Goal: Task Accomplishment & Management: Manage account settings

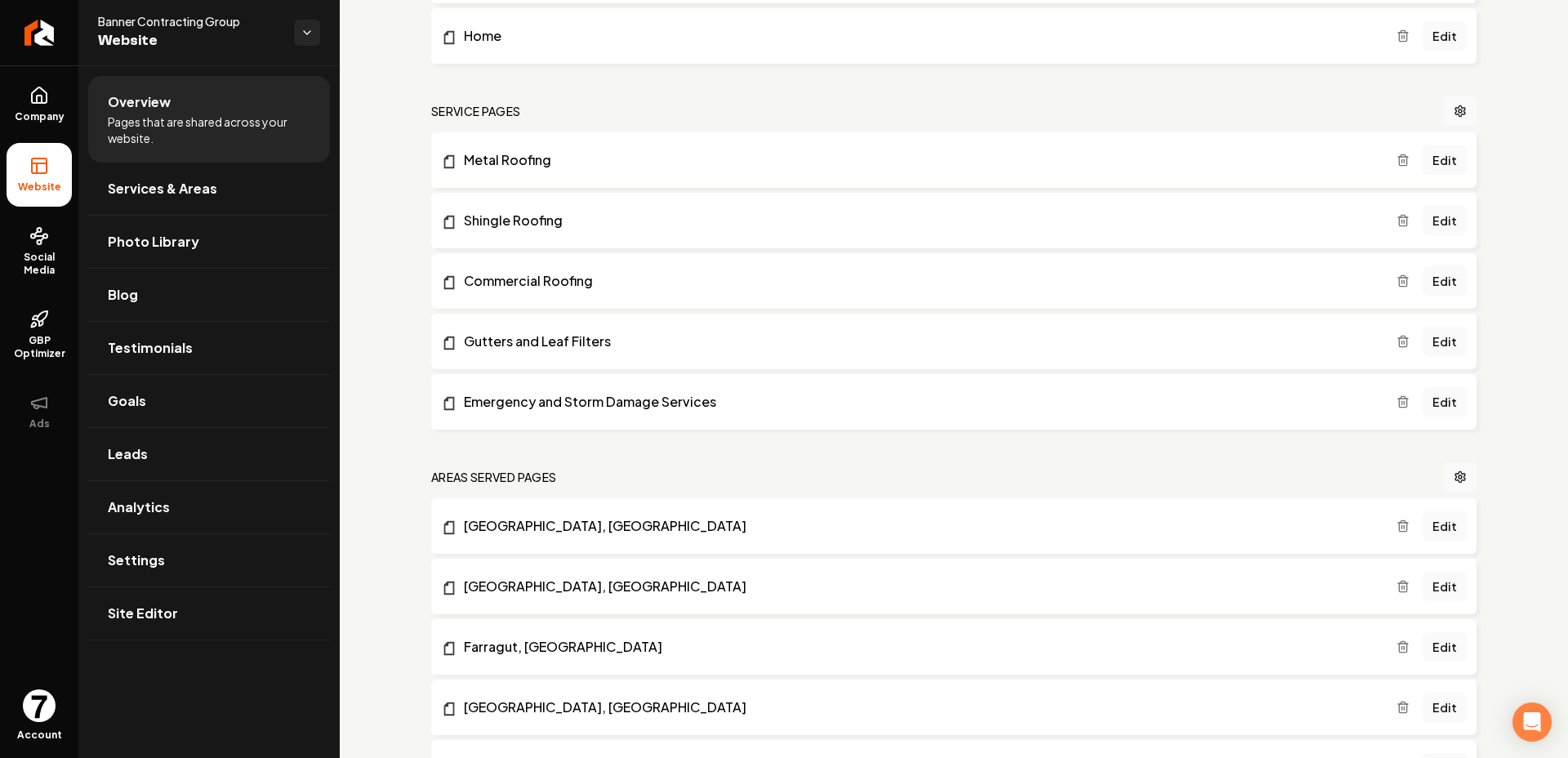
scroll to position [572, 0]
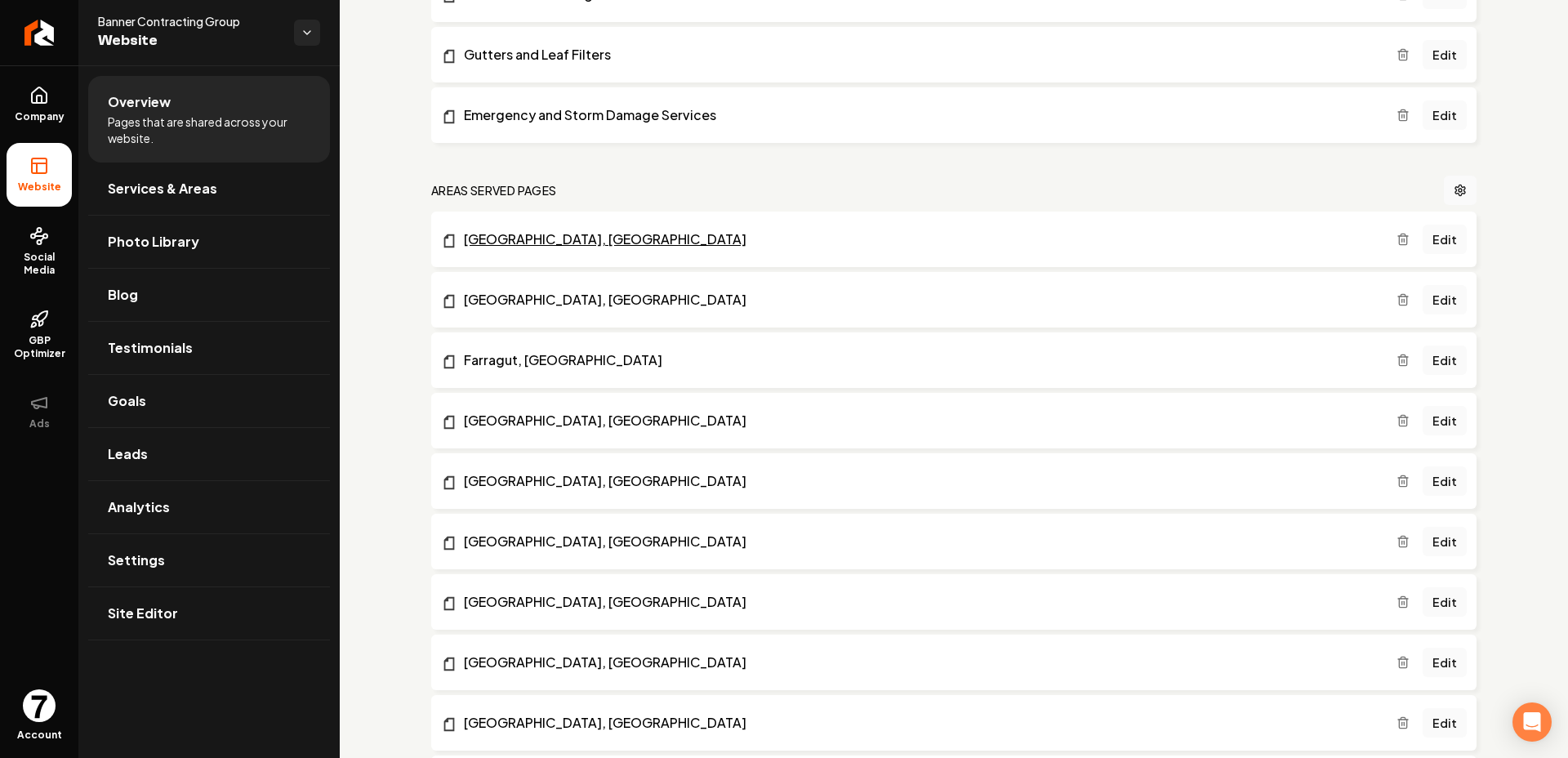
click at [686, 240] on link "[GEOGRAPHIC_DATA], [GEOGRAPHIC_DATA]" at bounding box center [918, 239] width 955 height 19
click at [1436, 238] on link "Edit" at bounding box center [1445, 239] width 44 height 30
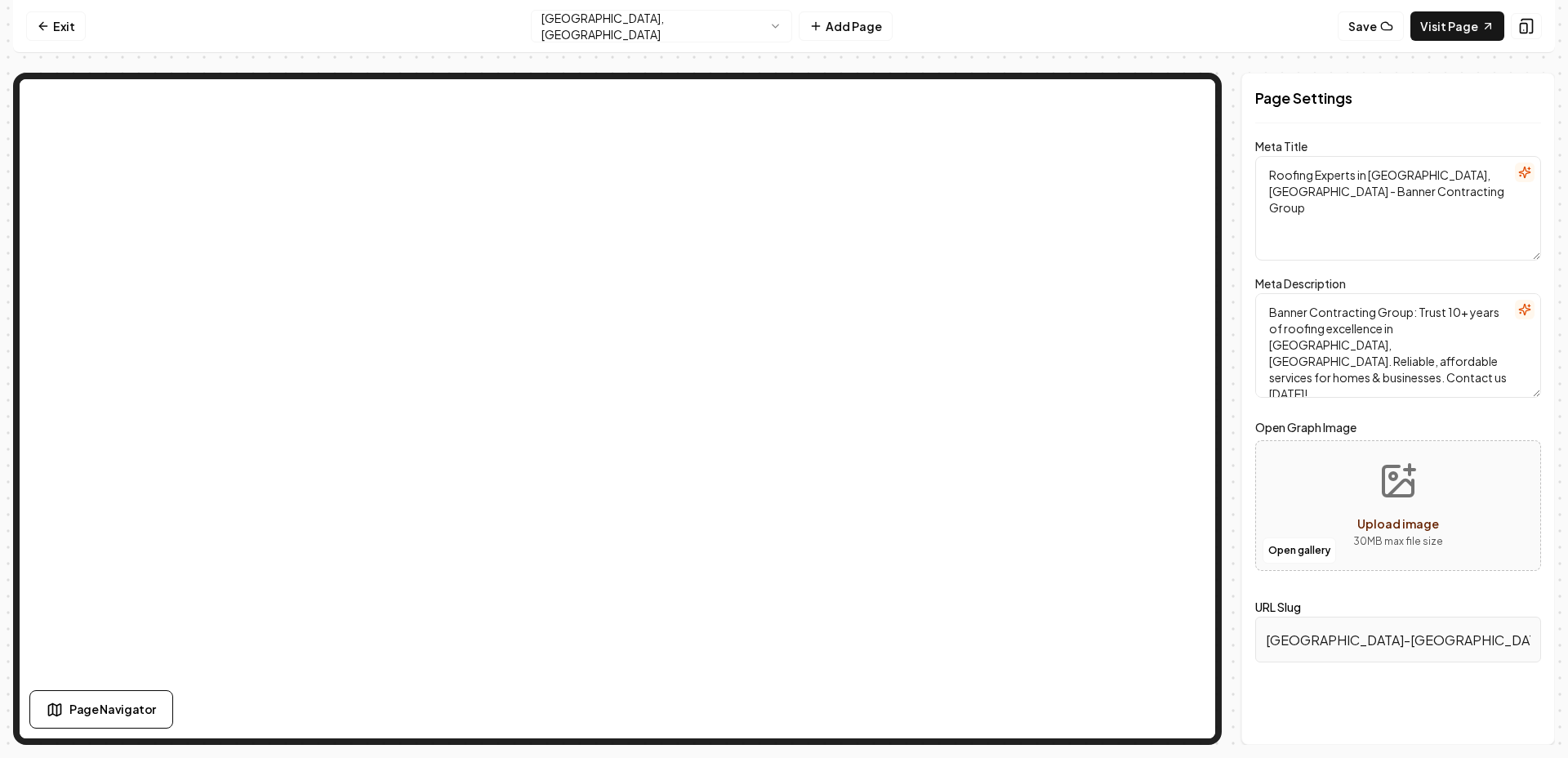
click at [1381, 187] on textarea "Roofing Experts in [GEOGRAPHIC_DATA], [GEOGRAPHIC_DATA] - Banner Contracting Gr…" at bounding box center [1398, 208] width 286 height 105
click at [1342, 186] on textarea "Roofing Experts in [GEOGRAPHIC_DATA], [GEOGRAPHIC_DATA] - Banner Contracting Gr…" at bounding box center [1398, 208] width 286 height 105
paste textarea "Contractors in [GEOGRAPHIC_DATA], [GEOGRAPHIC_DATA] | Metal & Shingle Roof Inst…"
type textarea "Roofing Contractors in [GEOGRAPHIC_DATA], [GEOGRAPHIC_DATA] | Metal & Shingle R…"
click at [1398, 319] on textarea "Banner Contracting Group: Trust 10+ years of roofing excellence in [GEOGRAPHIC_…" at bounding box center [1398, 345] width 286 height 105
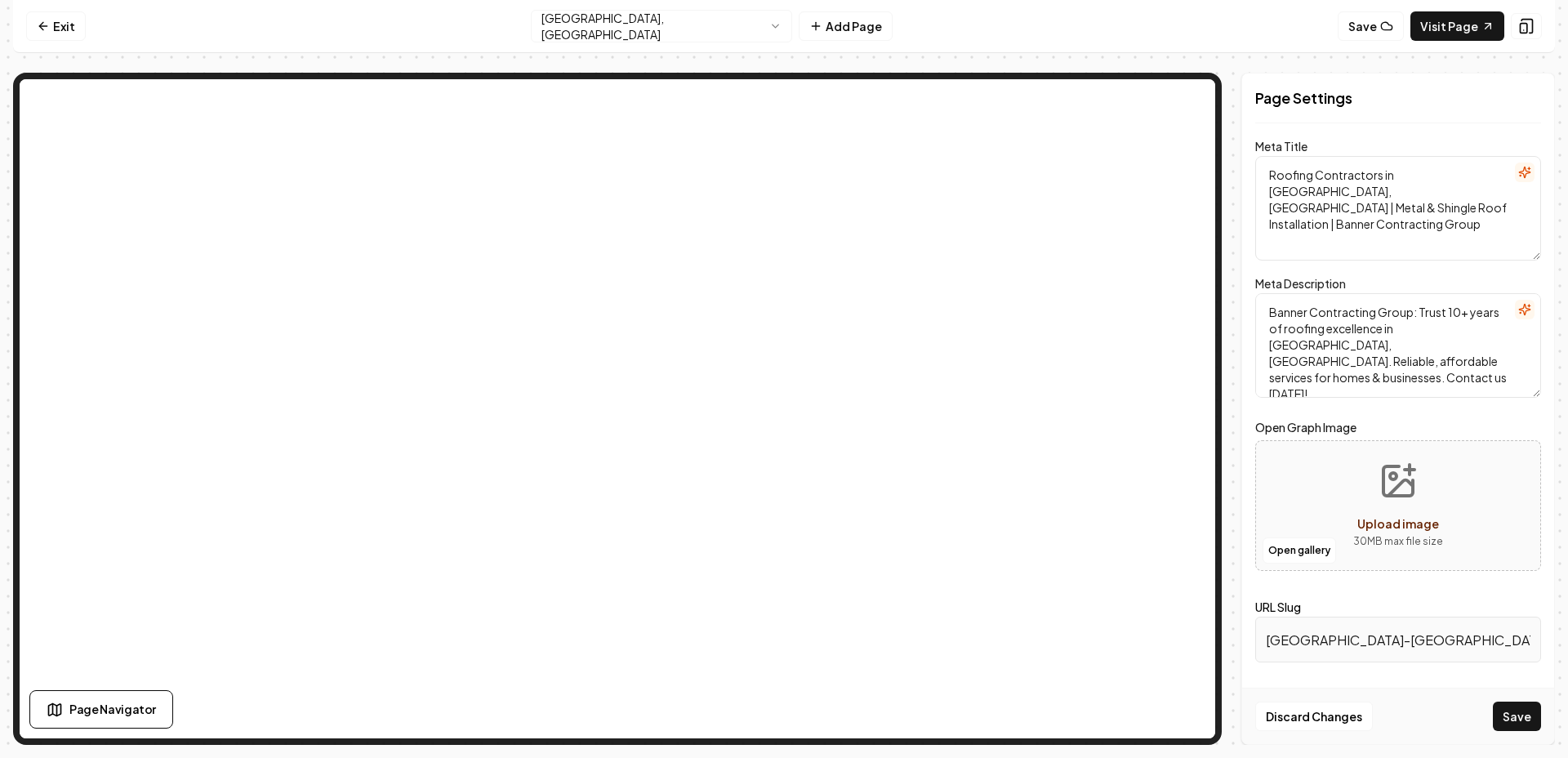
click at [1378, 348] on textarea "Banner Contracting Group: Trust 10+ years of roofing excellence in [GEOGRAPHIC_…" at bounding box center [1398, 345] width 286 height 105
paste textarea "Need a new roof in [GEOGRAPHIC_DATA], [GEOGRAPHIC_DATA]? Banner Contracting Gro…"
type textarea "Need a new roof in [GEOGRAPHIC_DATA], [GEOGRAPHIC_DATA]? Banner Contracting Gro…"
click at [1525, 728] on button "Save" at bounding box center [1517, 716] width 48 height 30
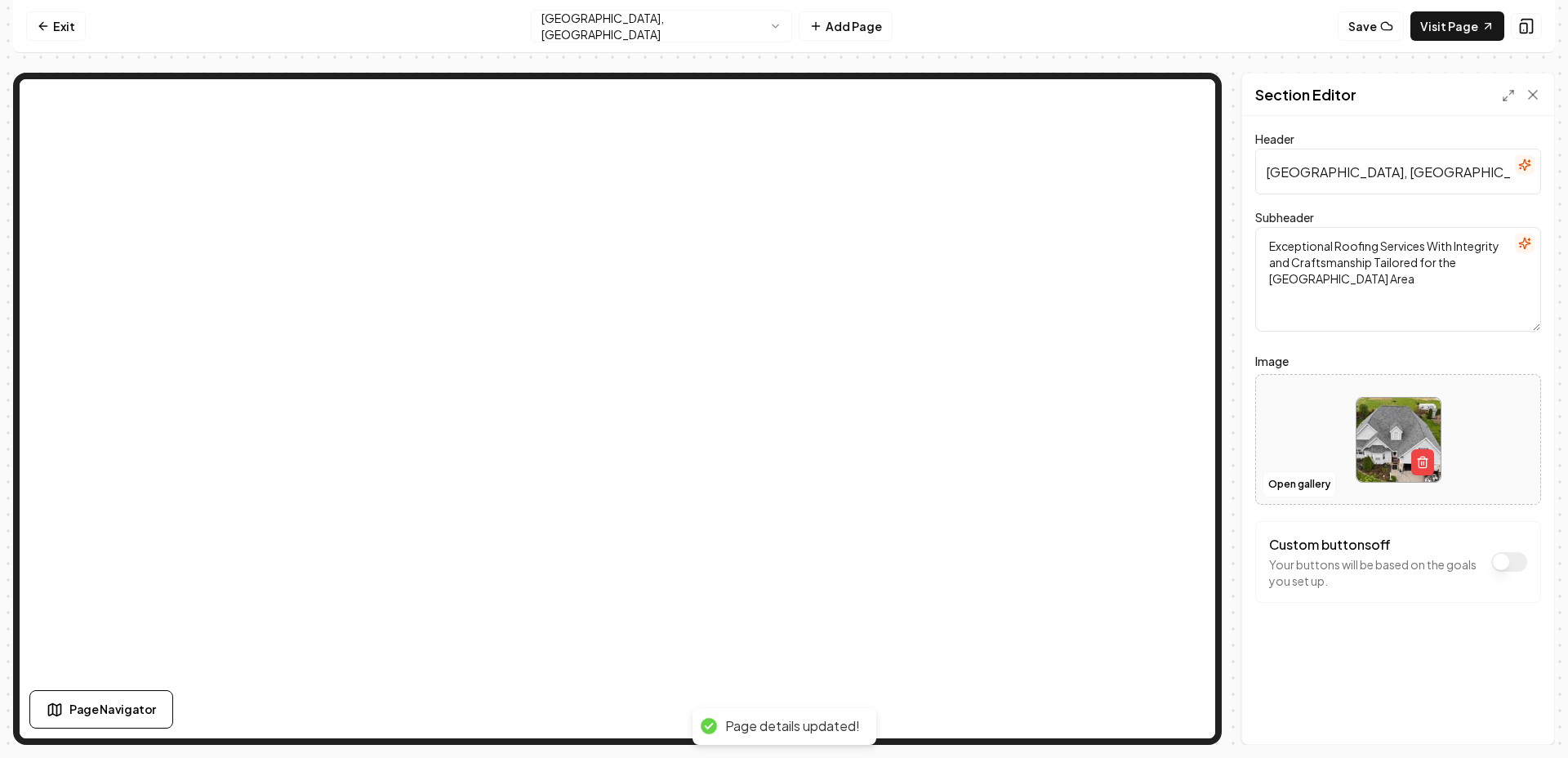
click at [1396, 169] on input "[GEOGRAPHIC_DATA], [GEOGRAPHIC_DATA] Roofing" at bounding box center [1398, 171] width 286 height 46
paste input "Roofing Contractors in [GEOGRAPHIC_DATA], [GEOGRAPHIC_DATA]"
type input "Roofing Contractors in [GEOGRAPHIC_DATA], [GEOGRAPHIC_DATA]"
click at [1524, 720] on button "Save" at bounding box center [1517, 716] width 48 height 30
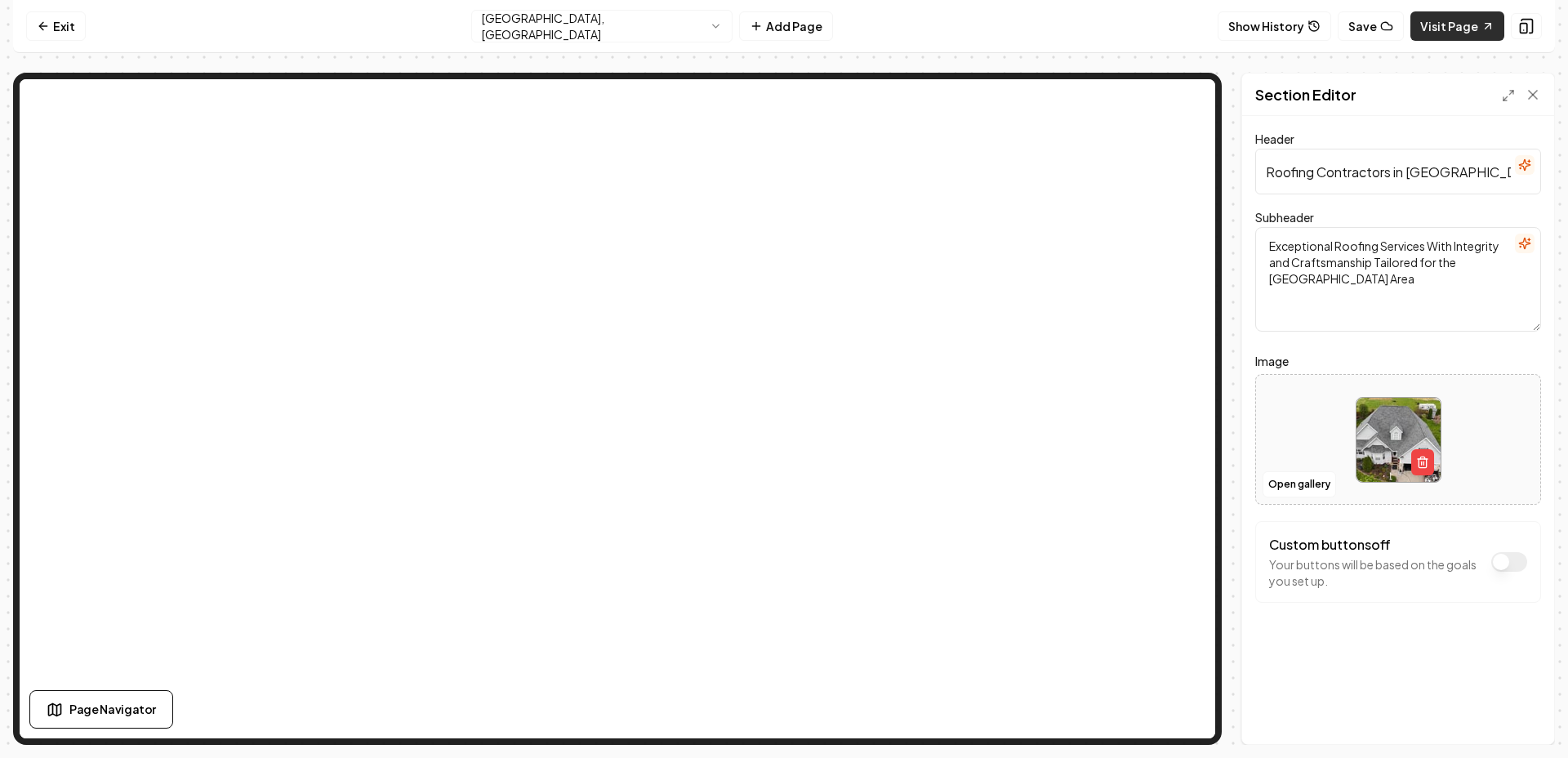
click at [1444, 32] on link "Visit Page" at bounding box center [1457, 26] width 94 height 30
click at [66, 23] on link "Exit" at bounding box center [56, 26] width 60 height 30
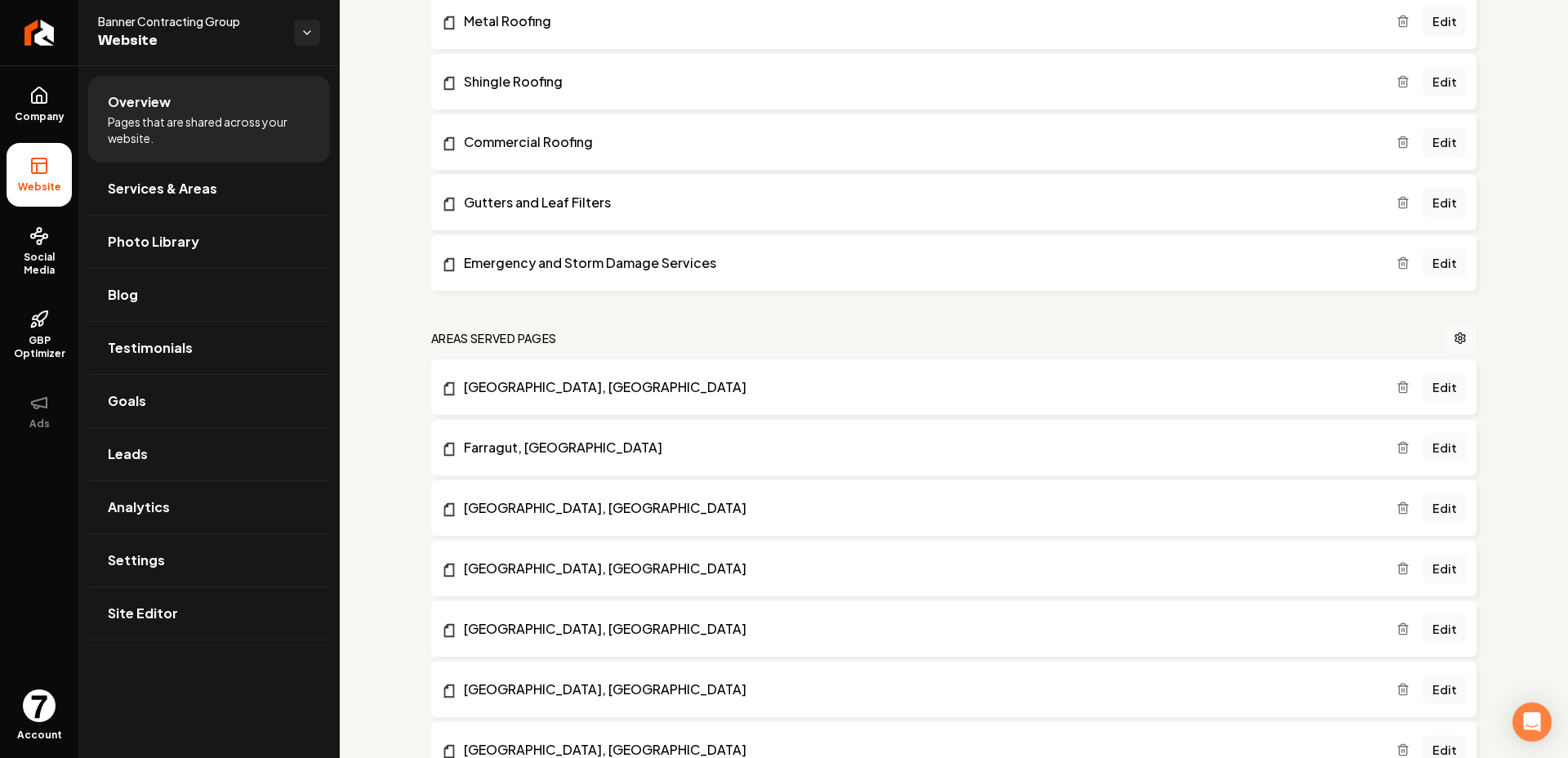
scroll to position [429, 0]
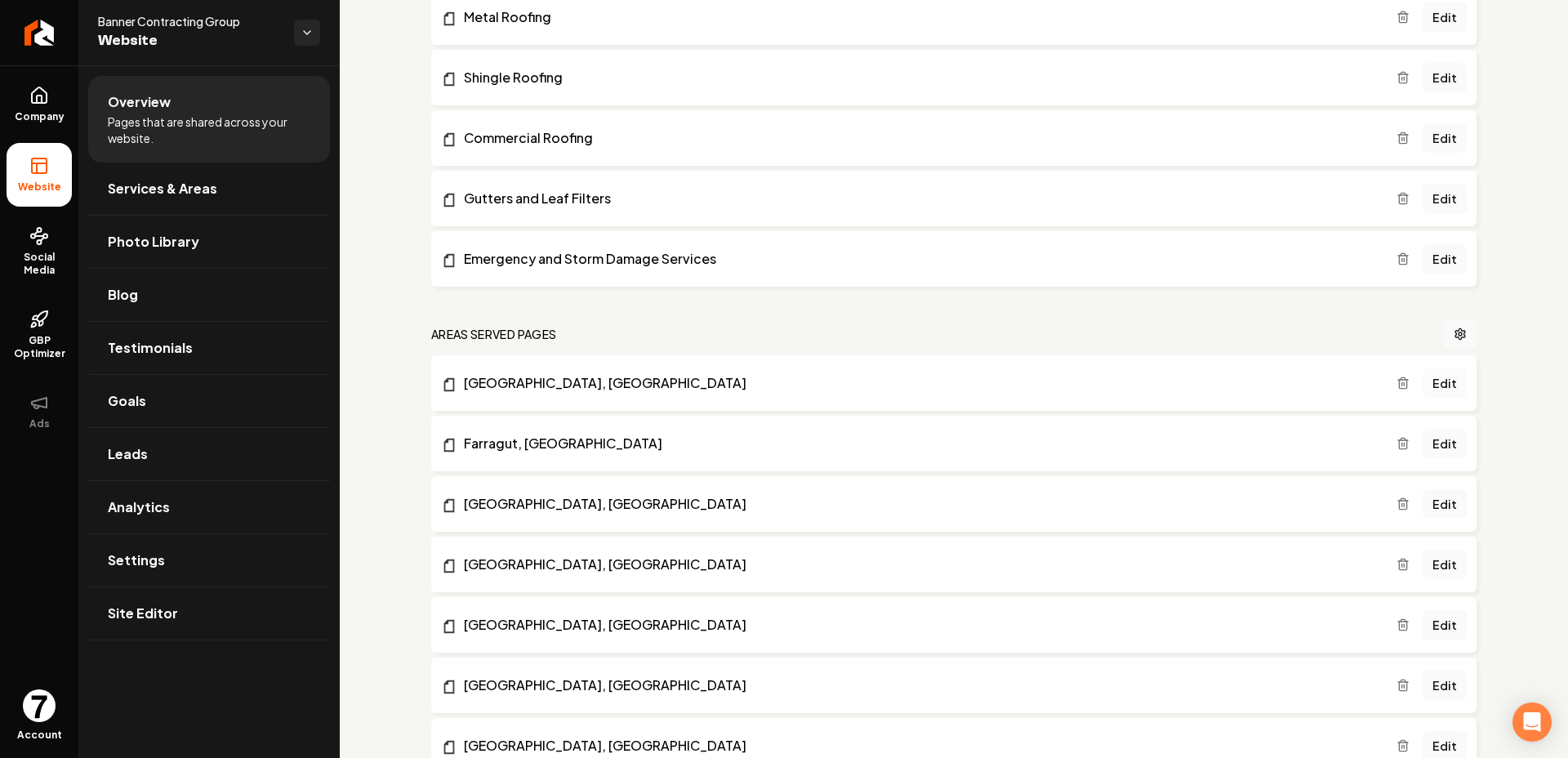
click at [1447, 384] on link "Edit" at bounding box center [1445, 383] width 44 height 30
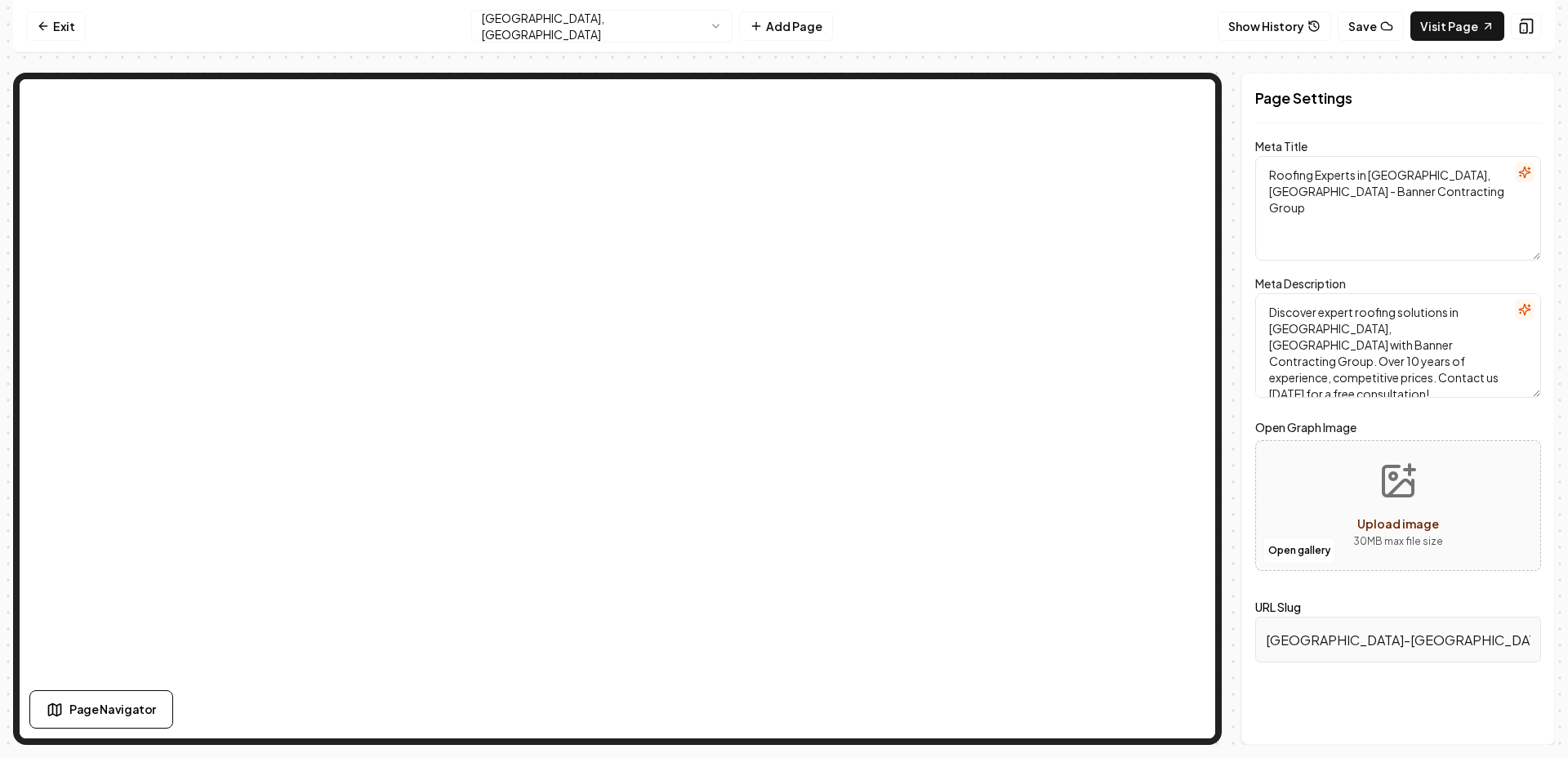
click at [1376, 216] on textarea "Roofing Experts in [GEOGRAPHIC_DATA], [GEOGRAPHIC_DATA] - Banner Contracting Gr…" at bounding box center [1398, 208] width 286 height 105
paste textarea "Contractors in [GEOGRAPHIC_DATA], [GEOGRAPHIC_DATA] | Metal & Shingle Roof Inst…"
click at [1413, 322] on textarea "Discover expert roofing solutions in [GEOGRAPHIC_DATA], [GEOGRAPHIC_DATA] with …" at bounding box center [1398, 345] width 286 height 105
click at [1431, 214] on textarea "Roofing Contractors in [GEOGRAPHIC_DATA], [GEOGRAPHIC_DATA] | Metal & Shingle R…" at bounding box center [1398, 208] width 286 height 105
paste textarea "Contractors in [GEOGRAPHIC_DATA], [GEOGRAPHIC_DATA] | Metal & Shingle Roof Inst…"
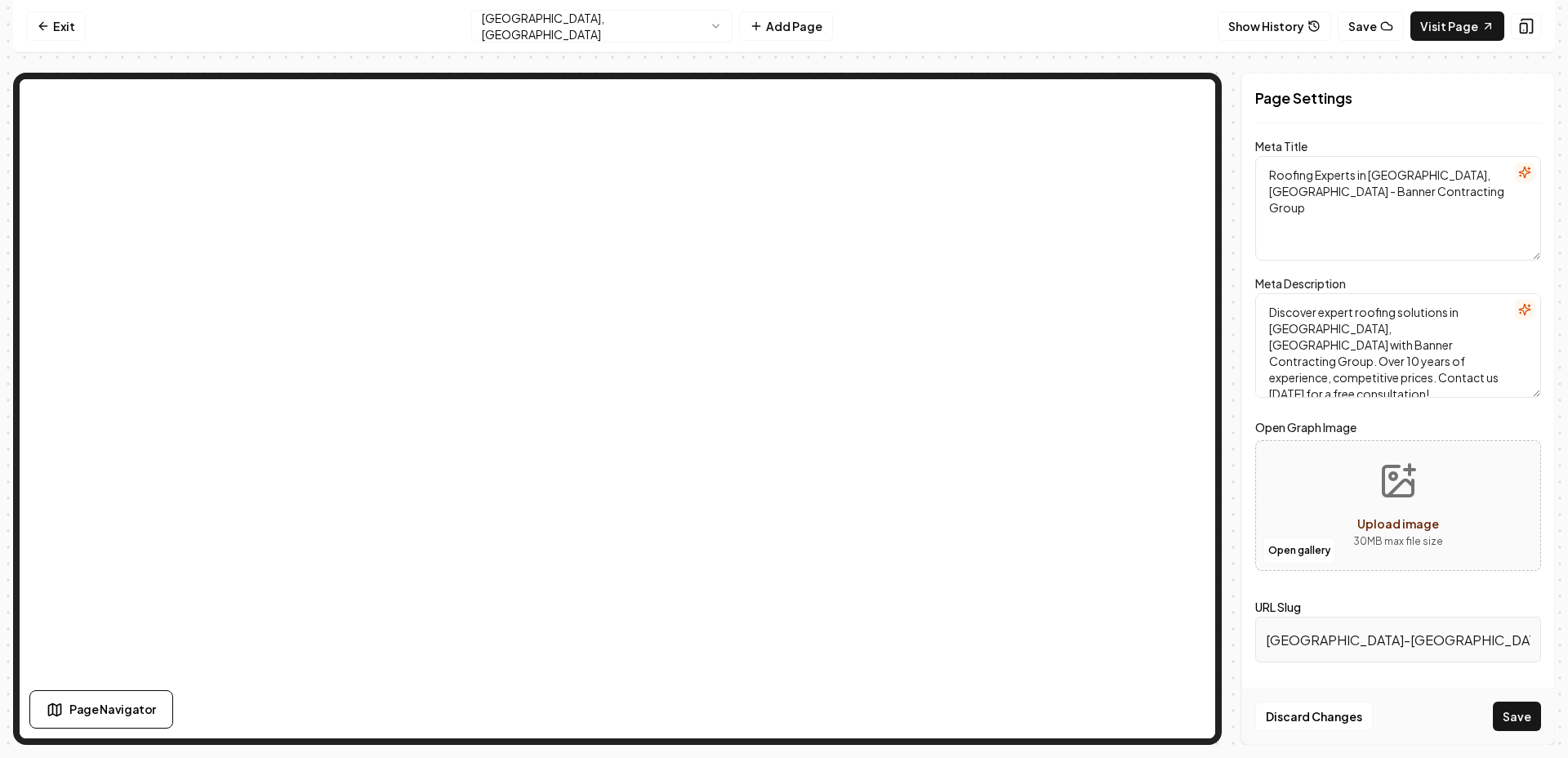
type textarea "Roofing Contractors in [GEOGRAPHIC_DATA], [GEOGRAPHIC_DATA] | Metal & Shingle R…"
click at [1406, 333] on textarea "Discover expert roofing solutions in [GEOGRAPHIC_DATA], [GEOGRAPHIC_DATA] with …" at bounding box center [1398, 345] width 286 height 105
click at [1380, 213] on textarea "Roofing Contractors in [GEOGRAPHIC_DATA], [GEOGRAPHIC_DATA] | Metal & Shingle R…" at bounding box center [1398, 208] width 286 height 105
click at [1401, 337] on textarea "Discover expert roofing solutions in [GEOGRAPHIC_DATA], [GEOGRAPHIC_DATA] with …" at bounding box center [1398, 345] width 286 height 105
paste textarea "Looking for reliable roofing in [GEOGRAPHIC_DATA], [GEOGRAPHIC_DATA]? Banner Co…"
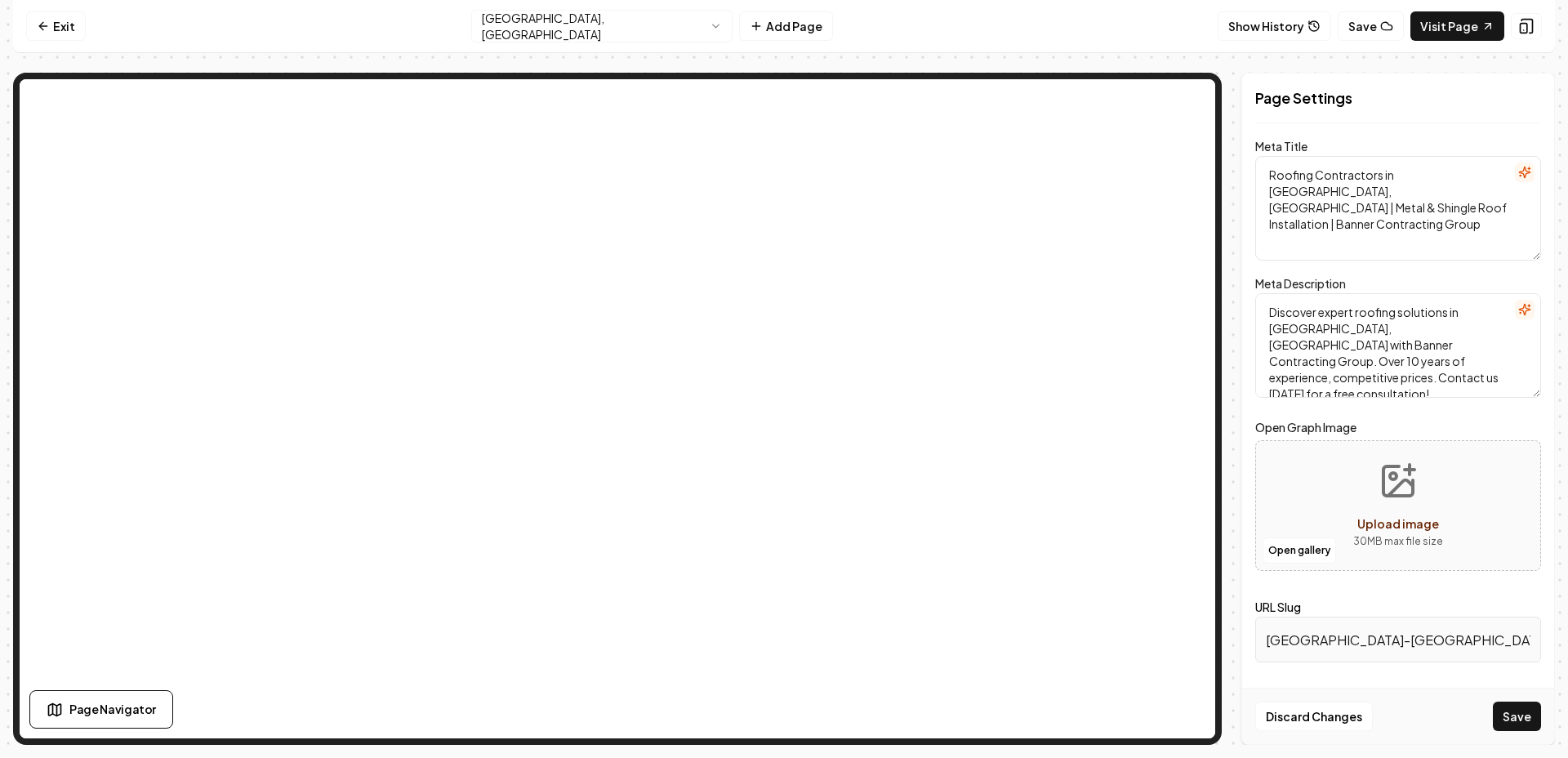
paste textarea "Looking for reliable roofing in [GEOGRAPHIC_DATA], [GEOGRAPHIC_DATA]? Banner Co…"
type textarea "Looking for reliable roofing in [GEOGRAPHIC_DATA], [GEOGRAPHIC_DATA]? Banner Co…"
click at [1503, 719] on button "Save" at bounding box center [1517, 716] width 48 height 30
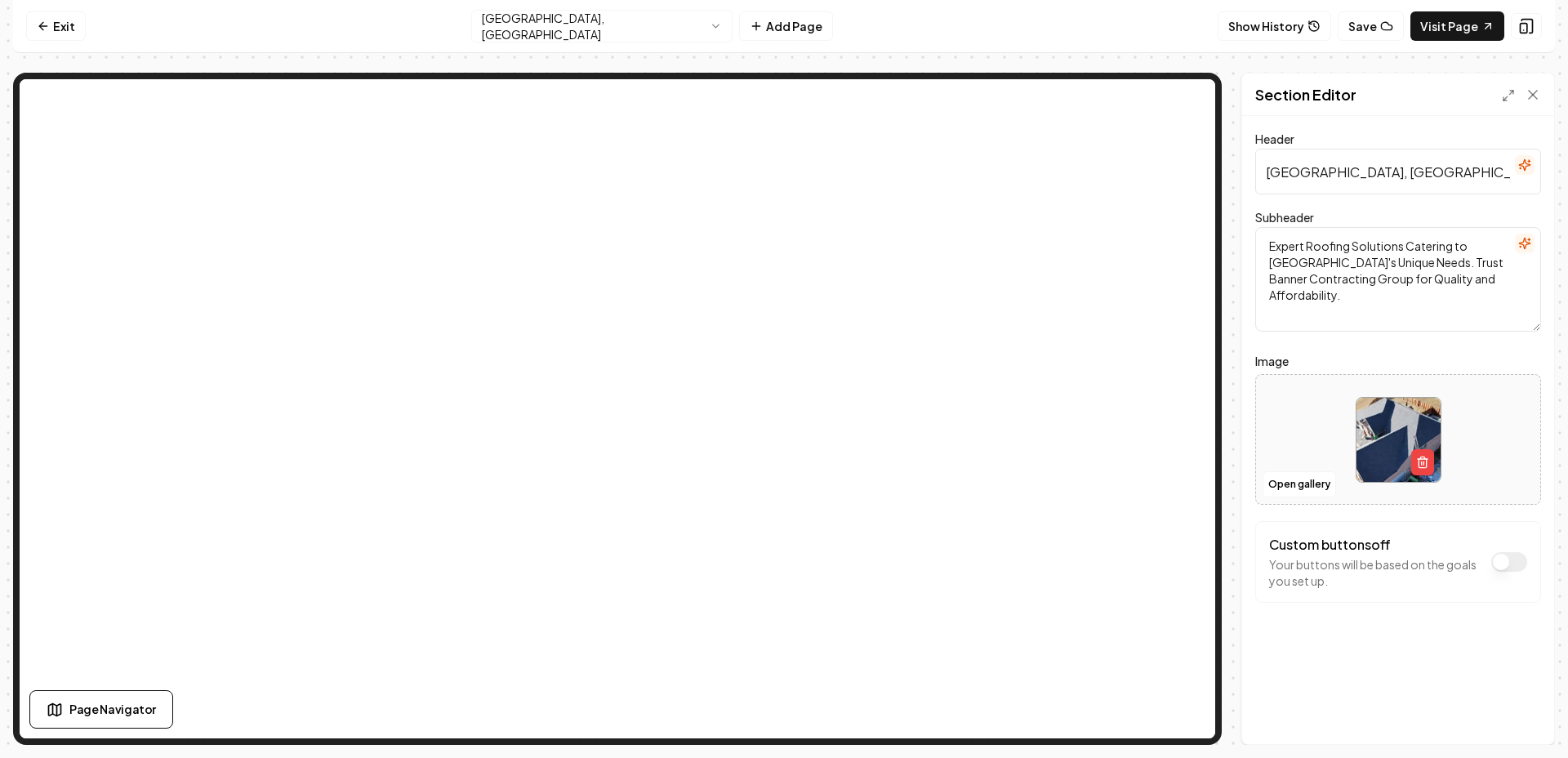
click at [1428, 173] on input "[GEOGRAPHIC_DATA], [GEOGRAPHIC_DATA] Roofing" at bounding box center [1398, 171] width 286 height 46
paste input "Roofing Contractors in [GEOGRAPHIC_DATA], [GEOGRAPHIC_DATA]"
type input "Roofing Contractors in [GEOGRAPHIC_DATA], [GEOGRAPHIC_DATA]"
click at [1521, 722] on button "Save" at bounding box center [1517, 716] width 48 height 30
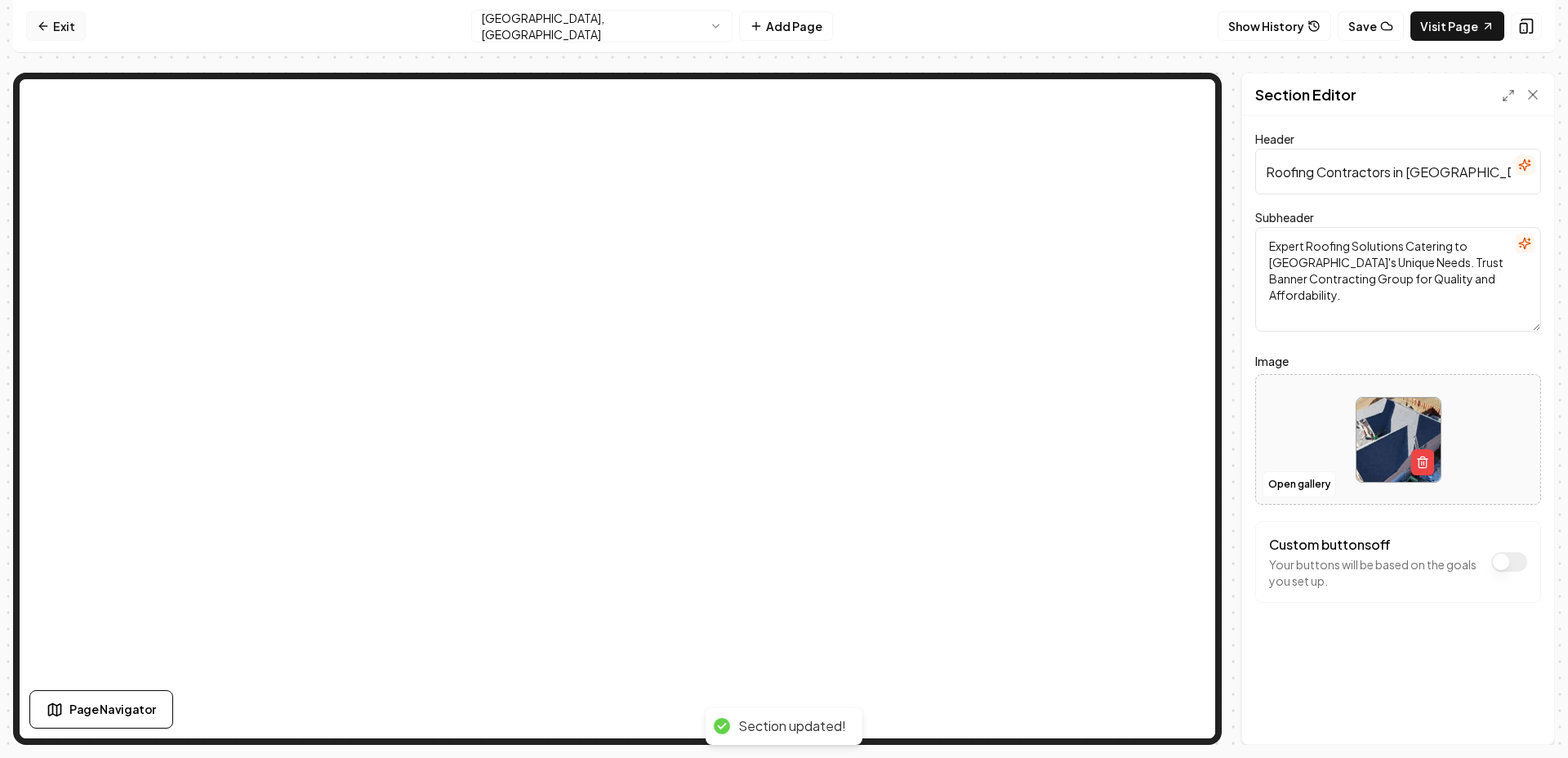
click at [72, 29] on link "Exit" at bounding box center [56, 26] width 60 height 30
